Goal: Find specific page/section: Find specific page/section

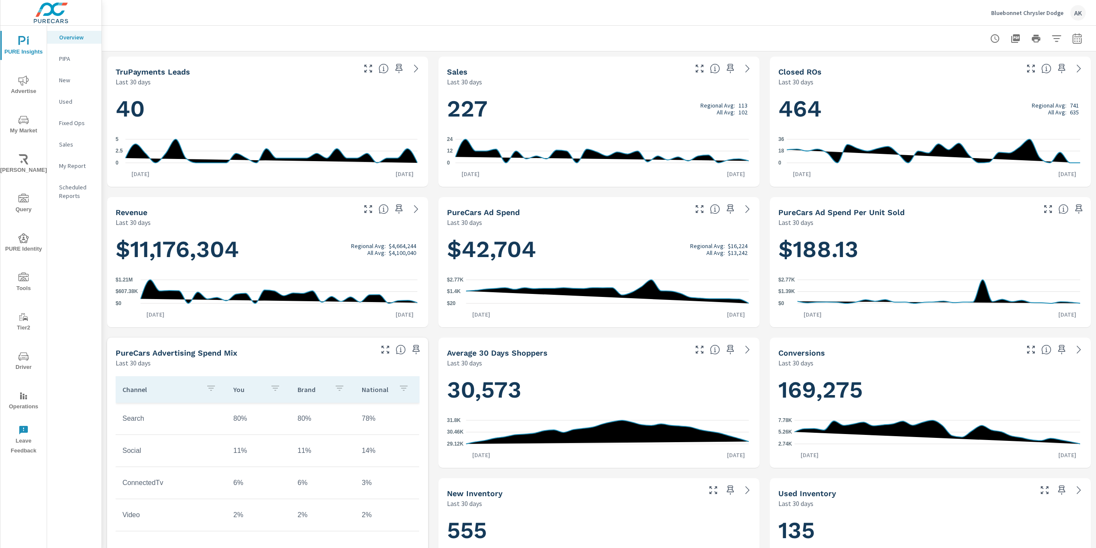
scroll to position [0, 0]
click at [35, 122] on span "My Market" at bounding box center [23, 125] width 41 height 21
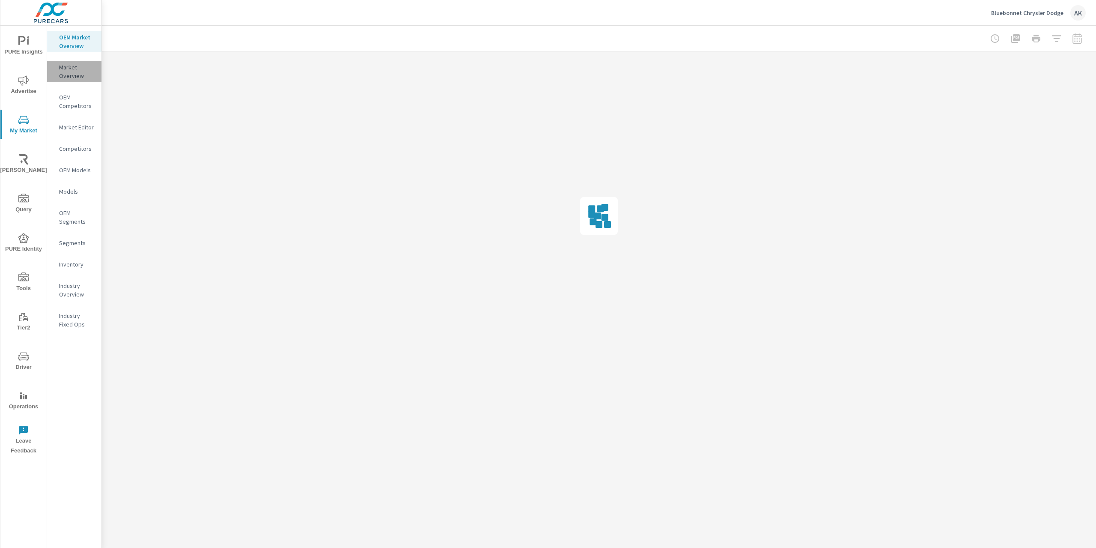
click at [69, 69] on p "Market Overview" at bounding box center [77, 71] width 36 height 17
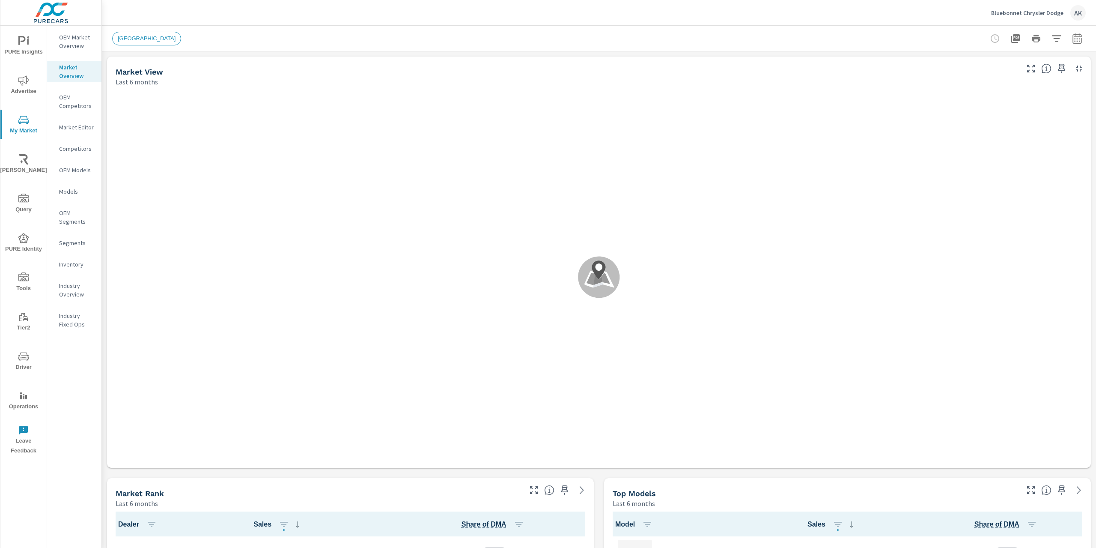
click at [72, 42] on p "OEM Market Overview" at bounding box center [77, 41] width 36 height 17
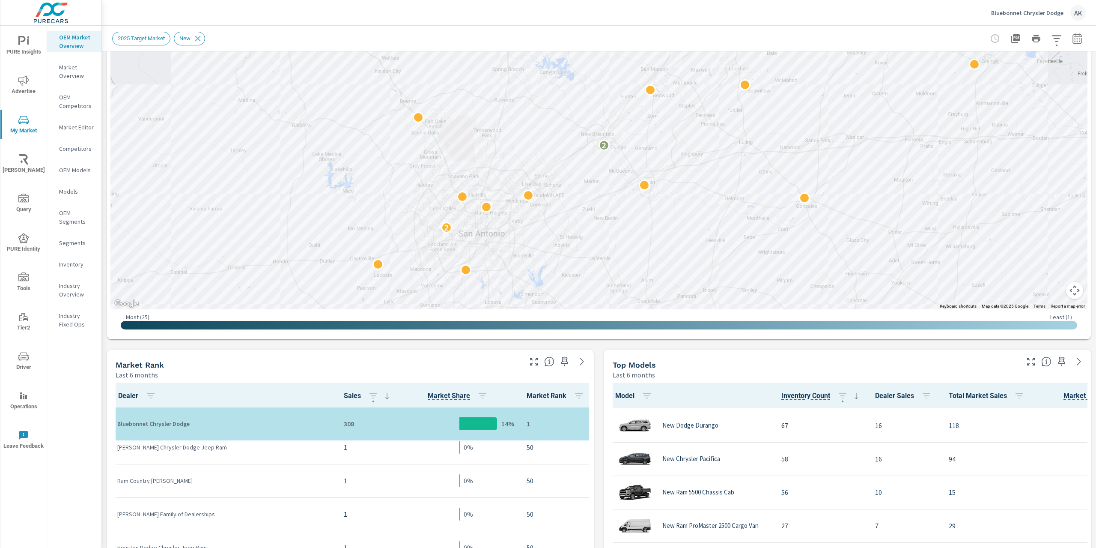
scroll to position [175, 0]
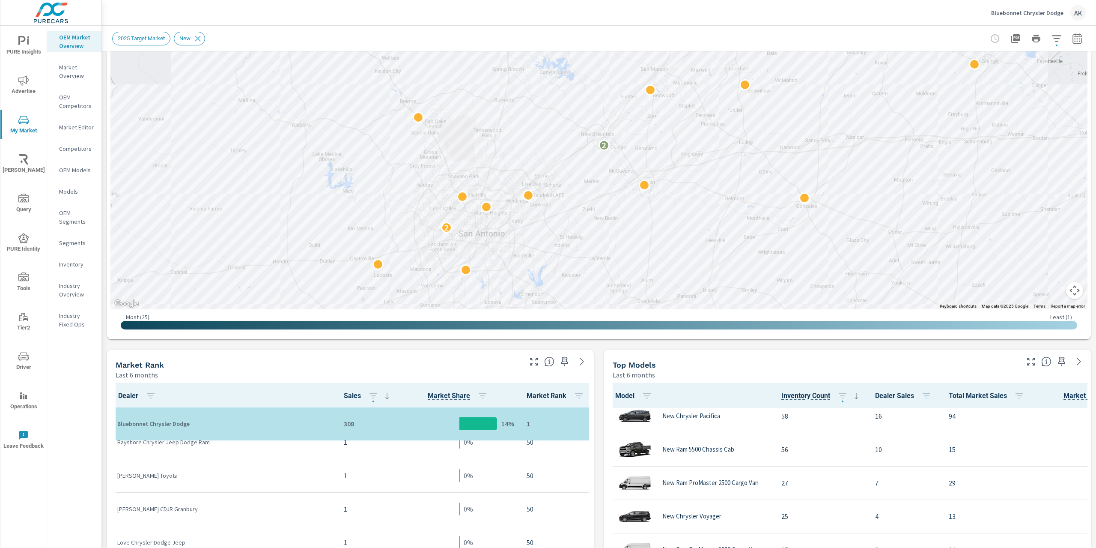
scroll to position [1514, 0]
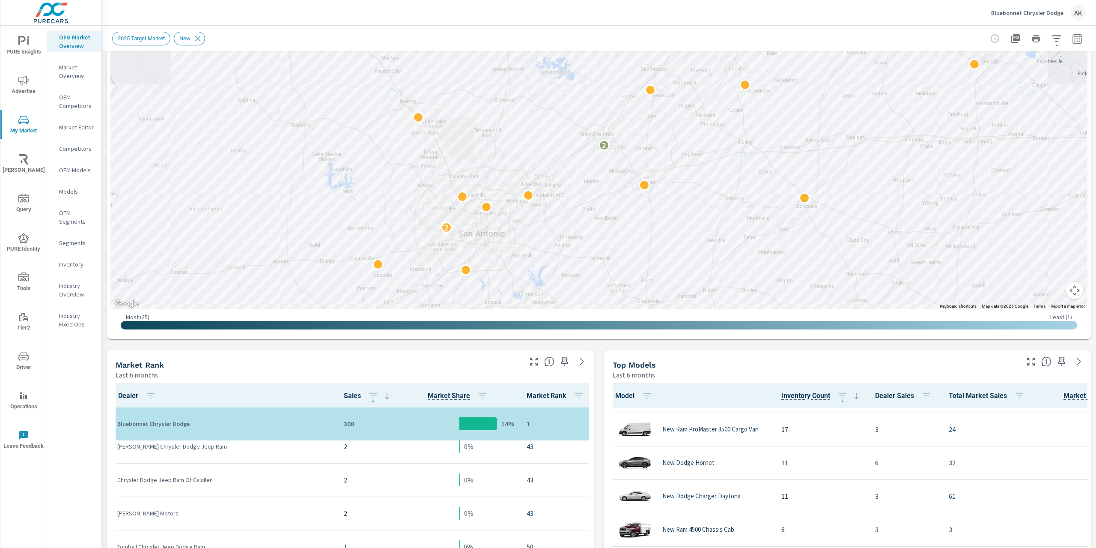
scroll to position [346, 0]
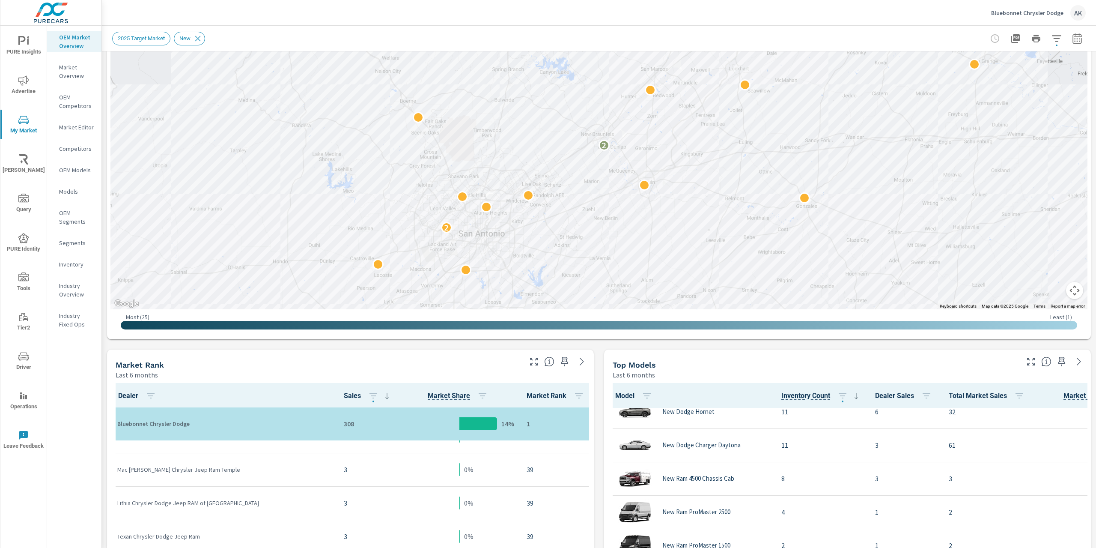
scroll to position [845, 0]
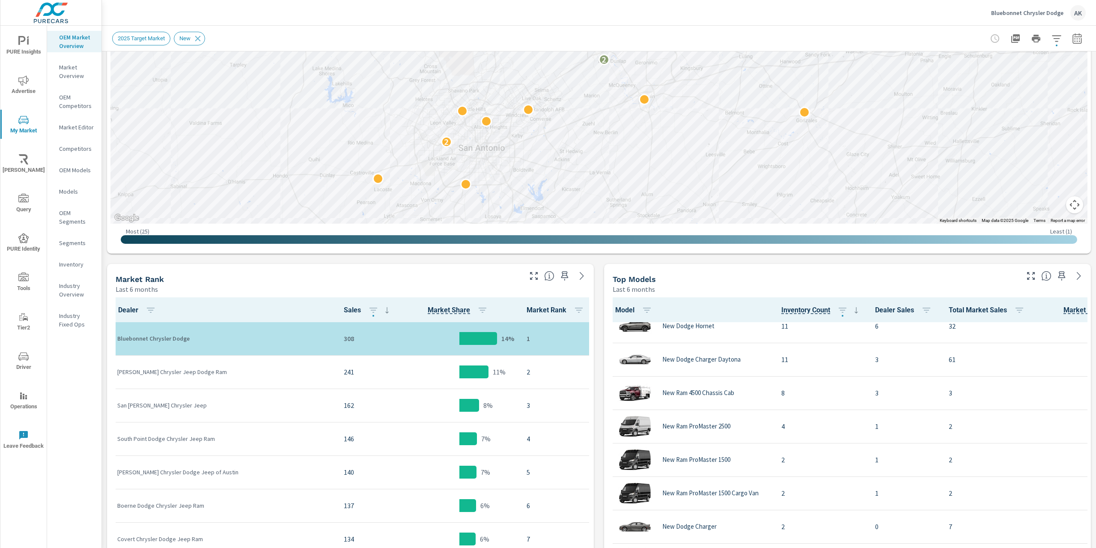
scroll to position [43, 0]
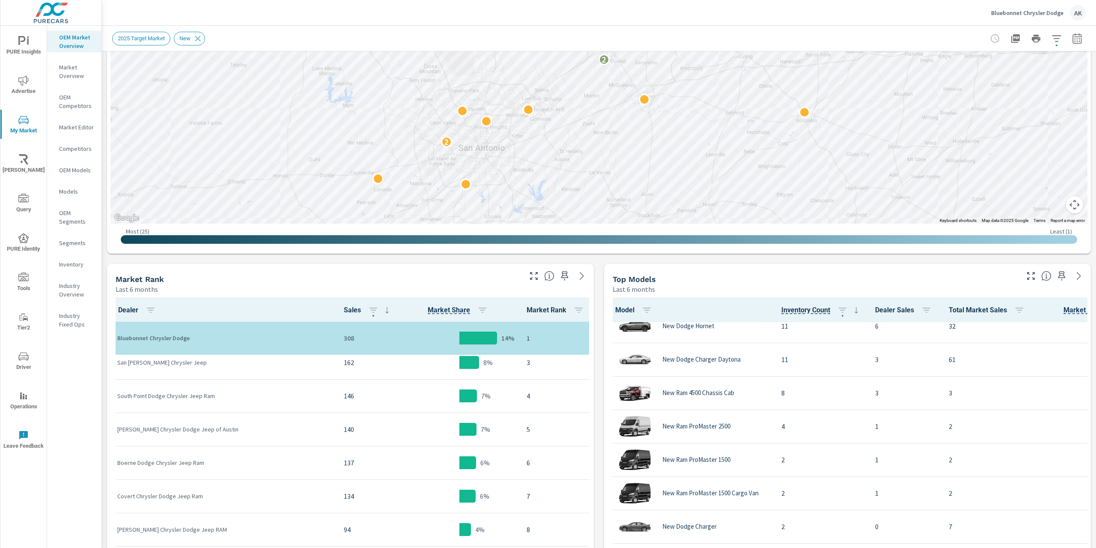
scroll to position [5, 0]
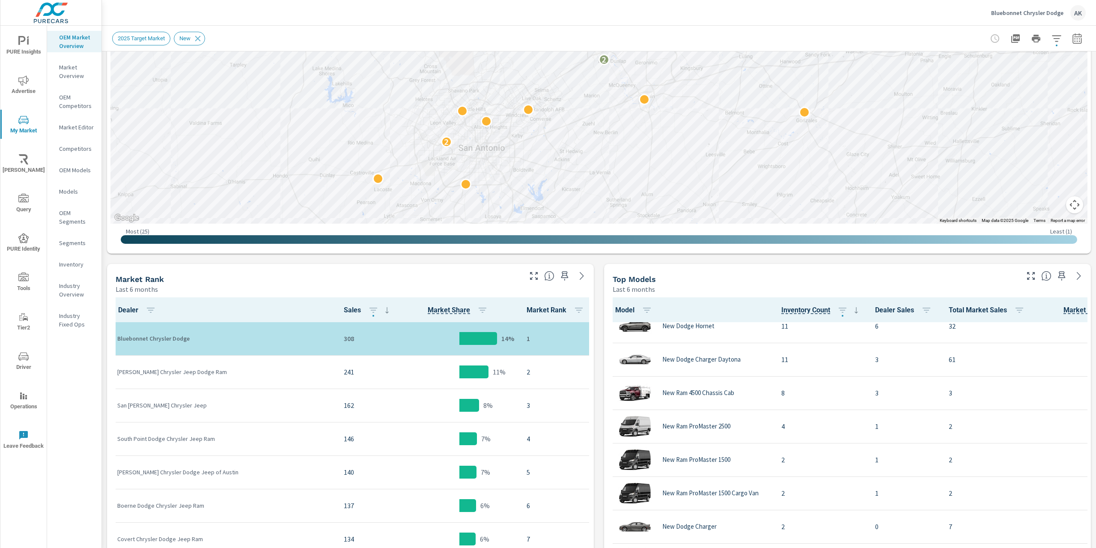
click at [89, 75] on p "Market Overview" at bounding box center [77, 71] width 36 height 17
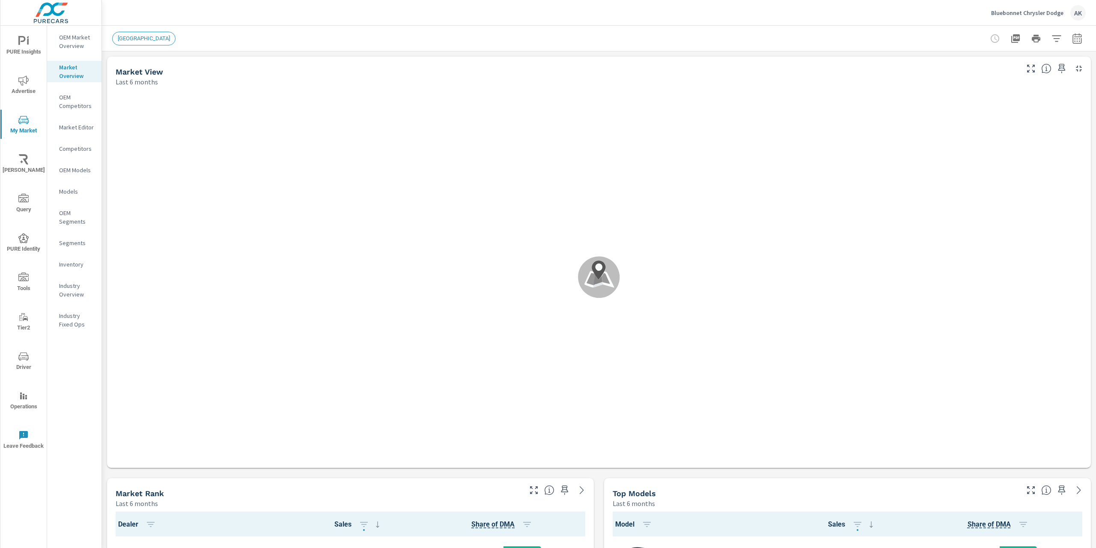
scroll to position [0, 0]
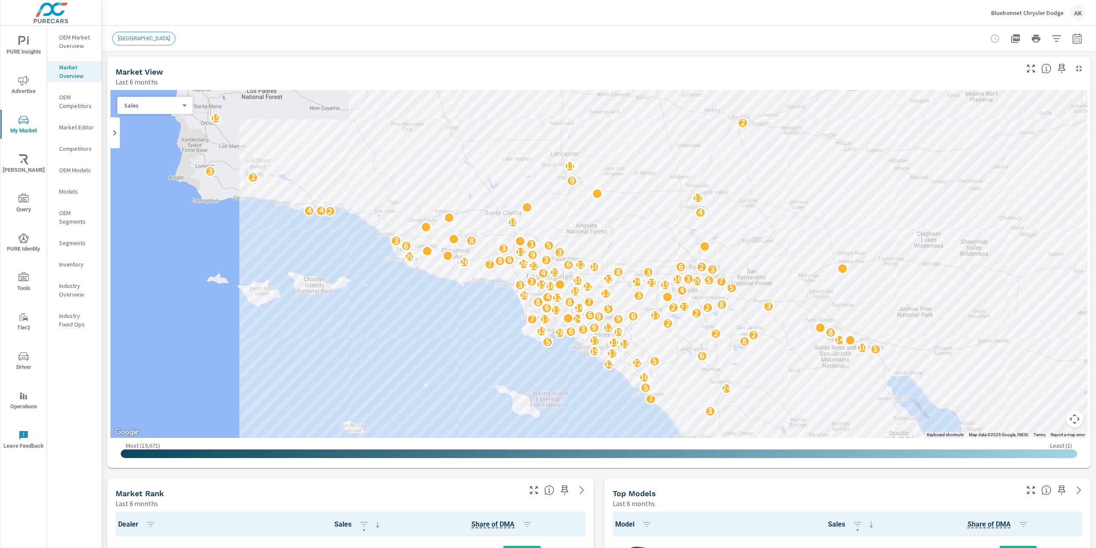
click at [68, 248] on div "Segments" at bounding box center [74, 242] width 54 height 13
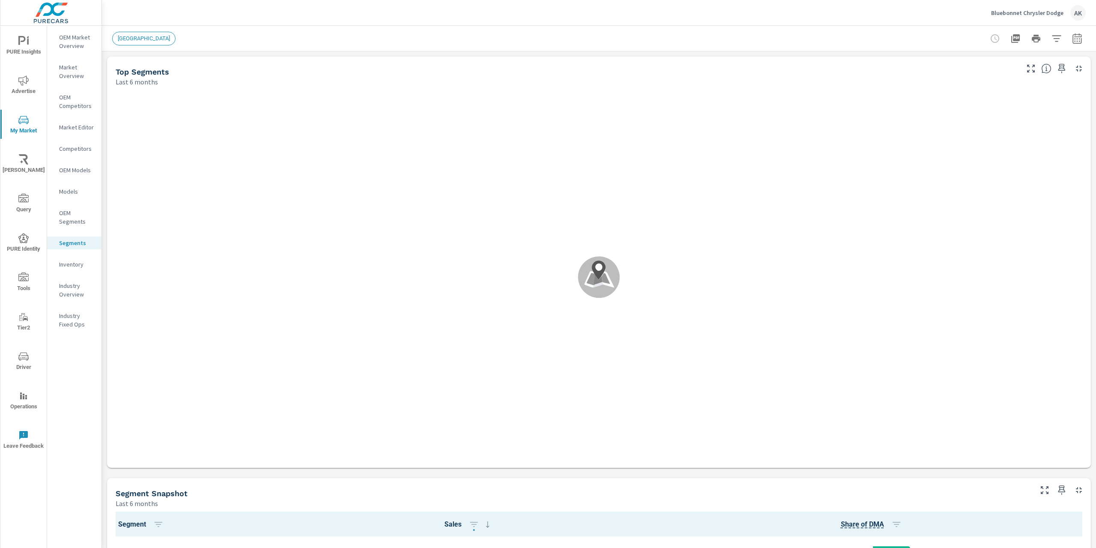
scroll to position [0, 0]
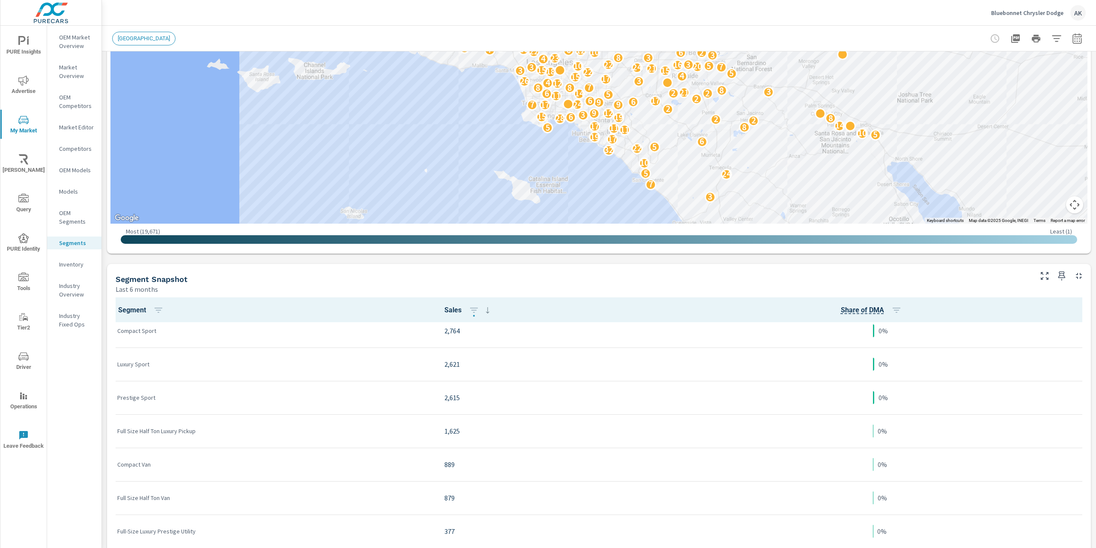
scroll to position [969, 0]
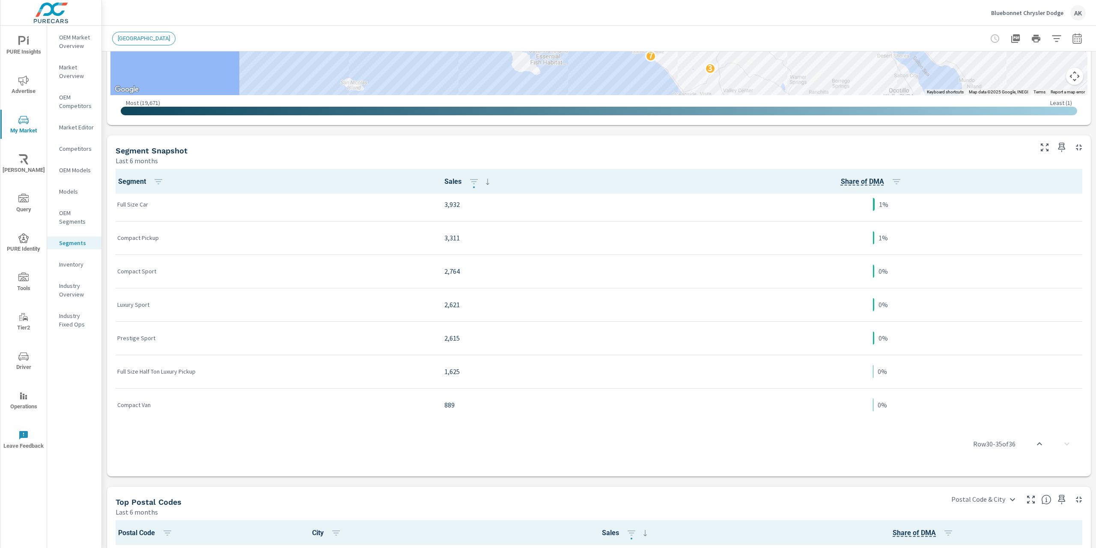
scroll to position [584, 0]
click at [82, 116] on nav "OEM Market Overview Market Overview OEM Competitors Market Editor Competitors O…" at bounding box center [74, 184] width 54 height 317
click at [83, 128] on p "Market Editor" at bounding box center [77, 127] width 36 height 9
